Goal: Information Seeking & Learning: Understand process/instructions

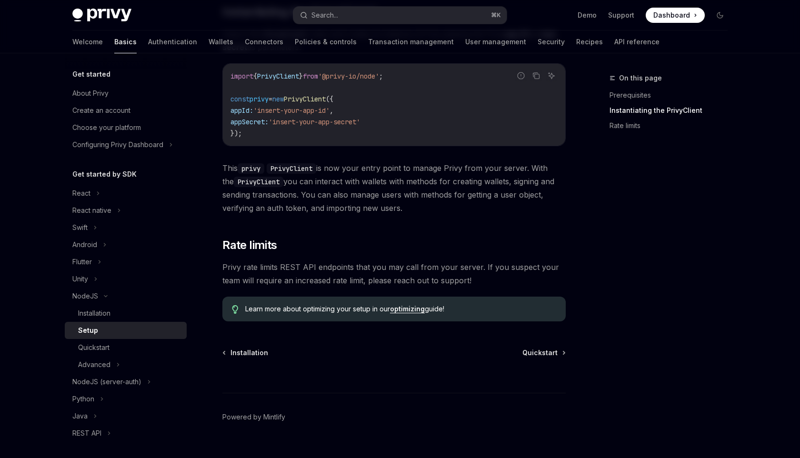
scroll to position [321, 0]
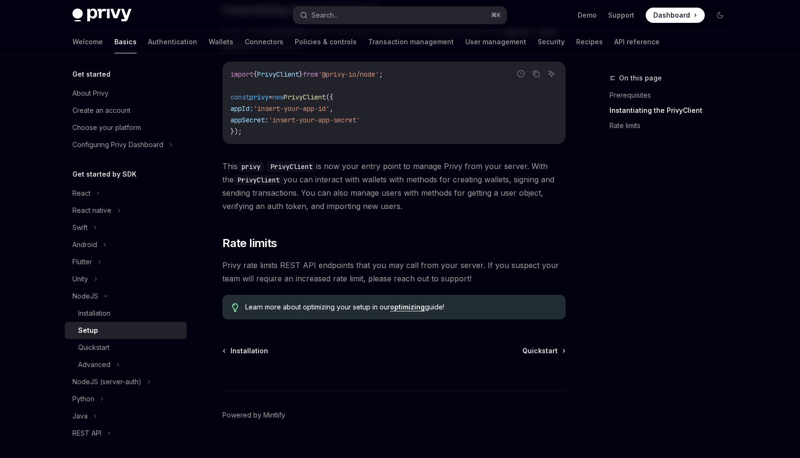
click at [669, 18] on span "Dashboard" at bounding box center [671, 15] width 37 height 10
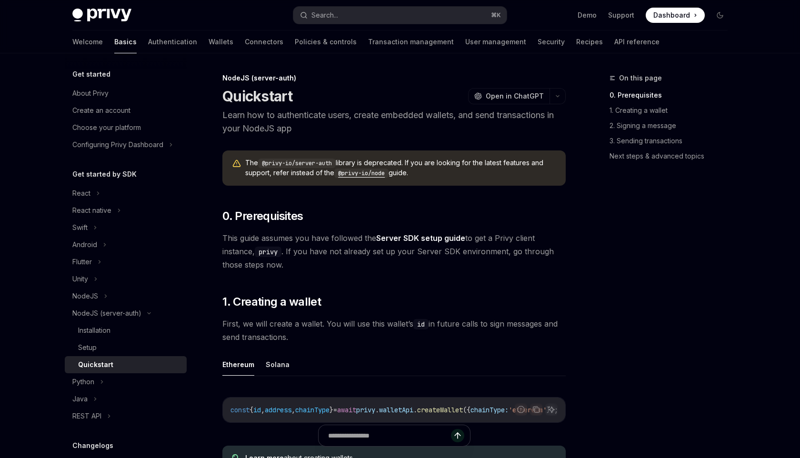
click at [111, 13] on img at bounding box center [101, 15] width 59 height 13
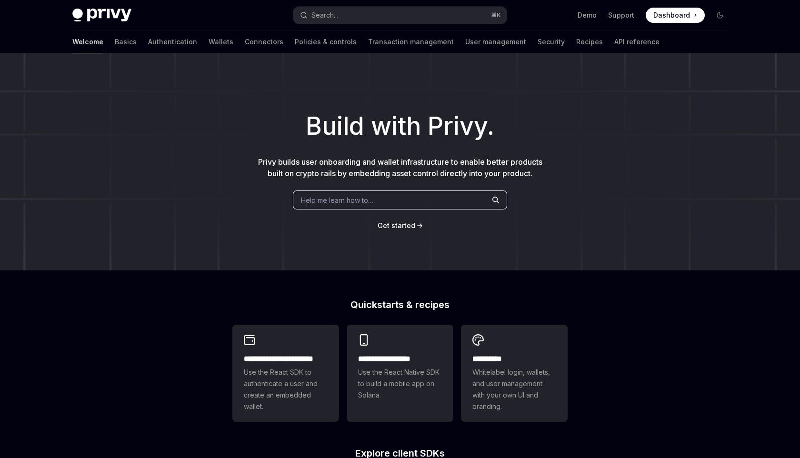
click at [111, 10] on img at bounding box center [101, 15] width 59 height 13
type textarea "*"
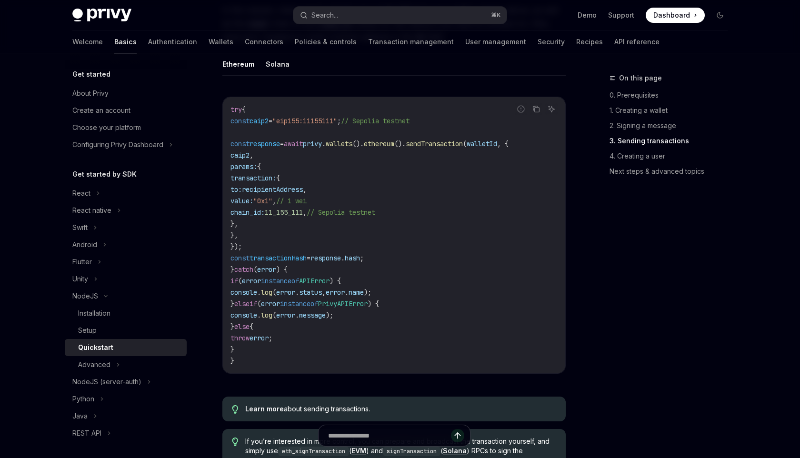
scroll to position [4, 0]
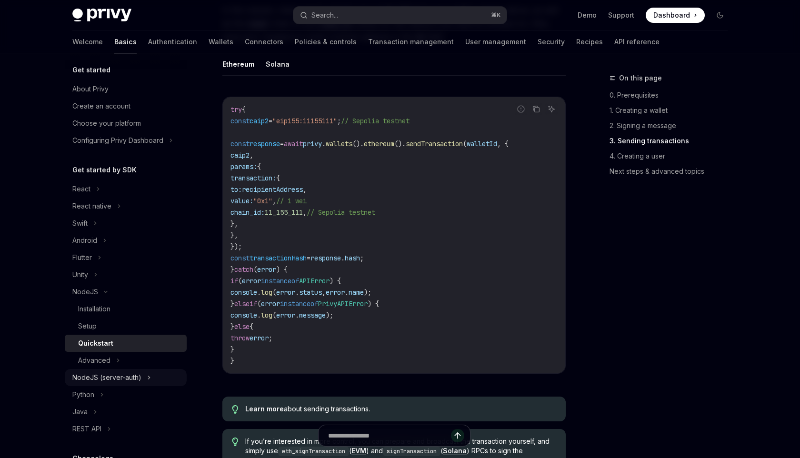
click at [101, 377] on div "NodeJS (server-auth)" at bounding box center [106, 377] width 69 height 11
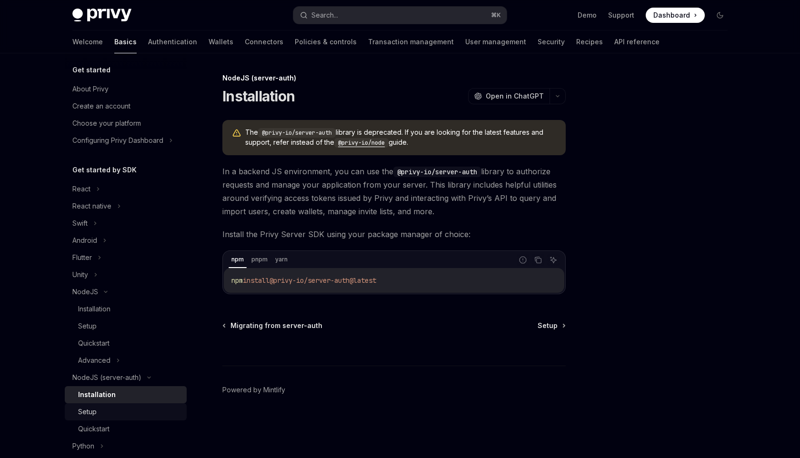
click at [99, 408] on div "Setup" at bounding box center [129, 411] width 103 height 11
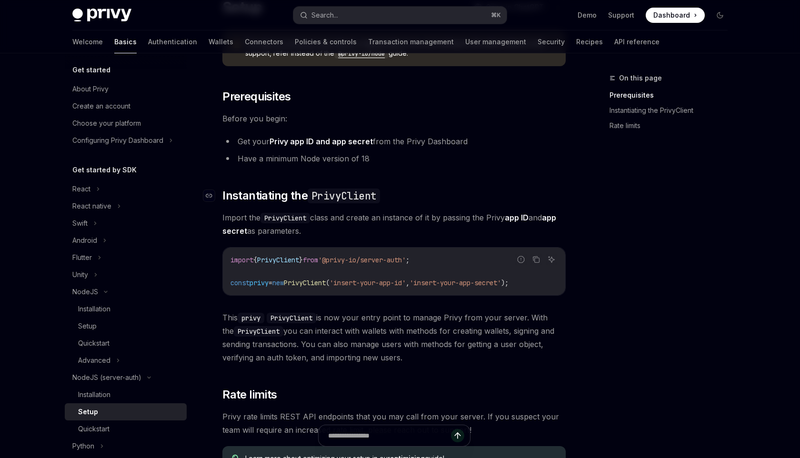
scroll to position [90, 0]
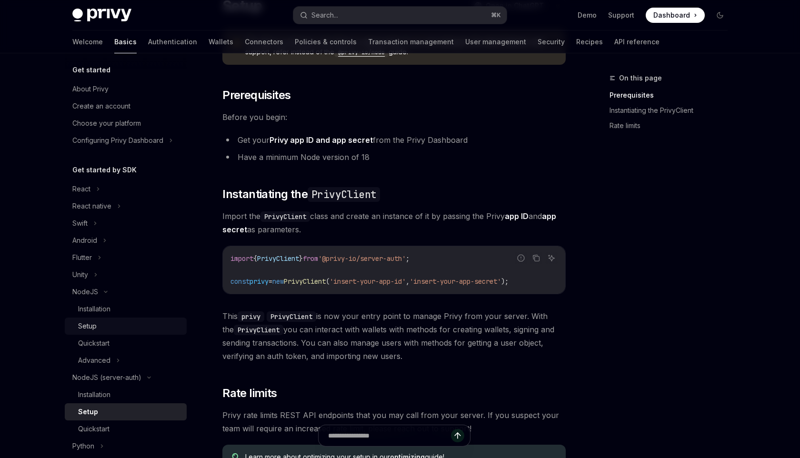
click at [104, 326] on div "Setup" at bounding box center [129, 325] width 103 height 11
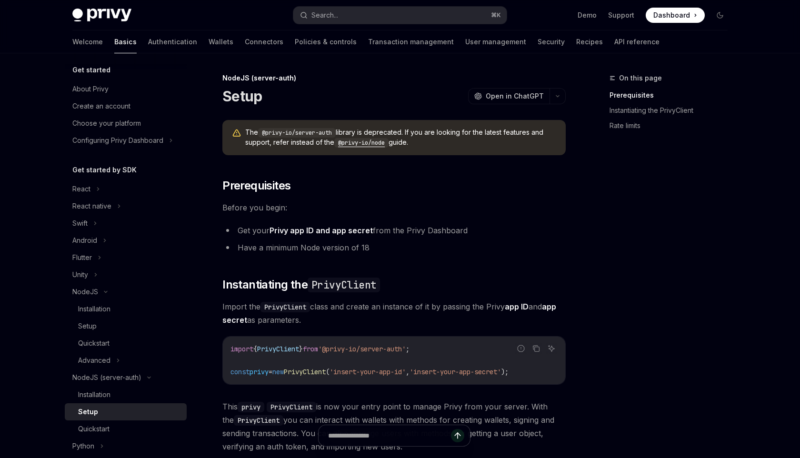
type textarea "*"
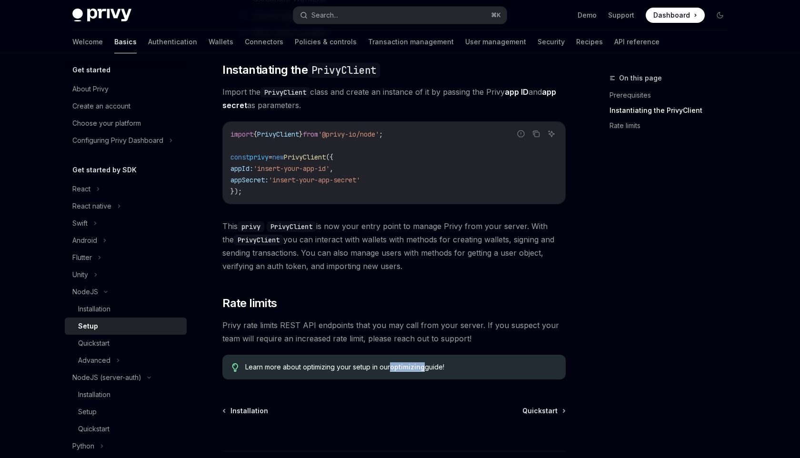
scroll to position [259, 0]
